Goal: Task Accomplishment & Management: Manage account settings

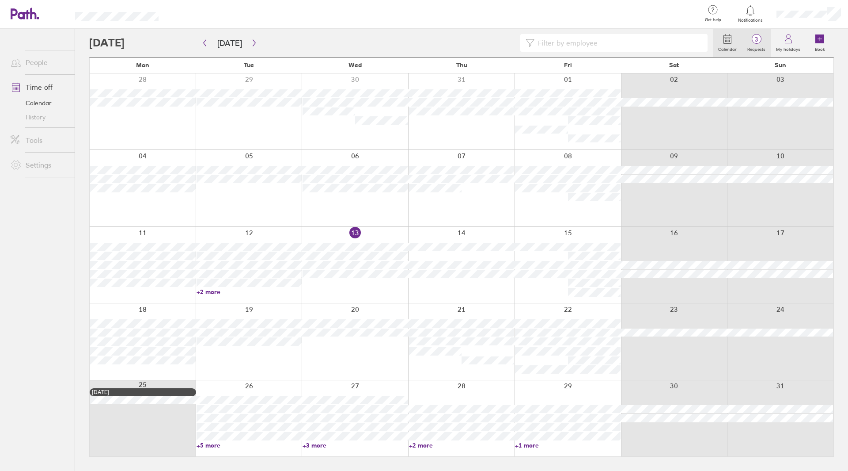
click at [753, 35] on icon at bounding box center [757, 39] width 11 height 11
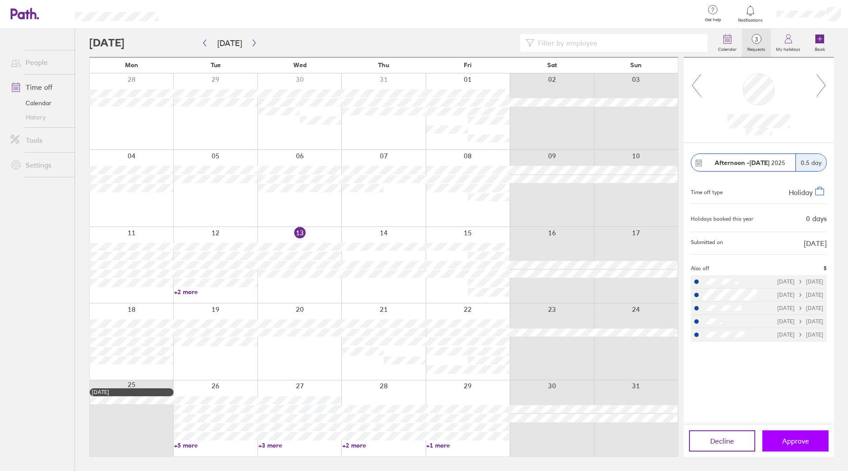
click at [794, 439] on span "Approve" at bounding box center [795, 441] width 27 height 8
click at [795, 434] on button "Approve" at bounding box center [796, 440] width 66 height 21
click at [786, 444] on span "Approve" at bounding box center [795, 441] width 27 height 8
click at [821, 91] on icon at bounding box center [821, 85] width 9 height 22
click at [768, 434] on button "Approve" at bounding box center [796, 440] width 66 height 21
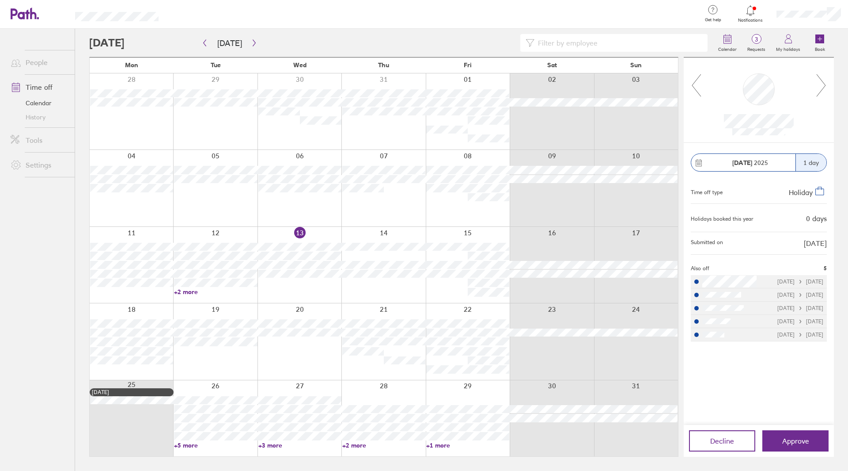
click at [819, 95] on icon at bounding box center [821, 85] width 11 height 24
click at [770, 442] on button "Approve" at bounding box center [796, 440] width 66 height 21
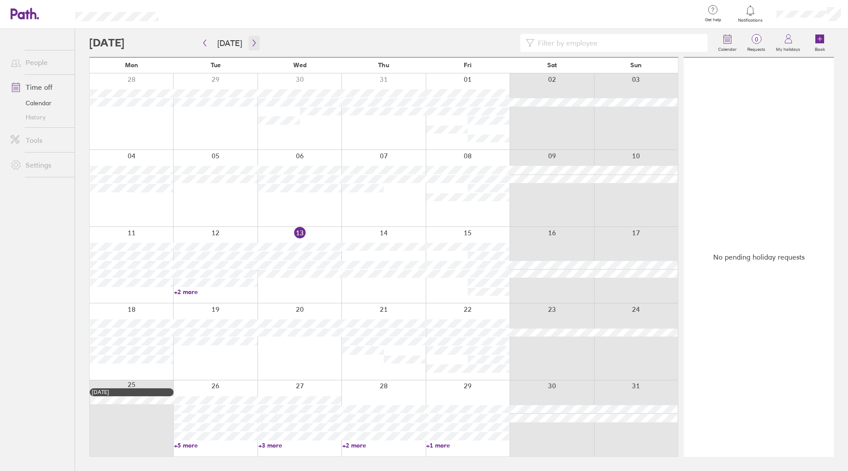
click at [249, 42] on button "button" at bounding box center [254, 43] width 11 height 15
